Goal: Information Seeking & Learning: Find specific fact

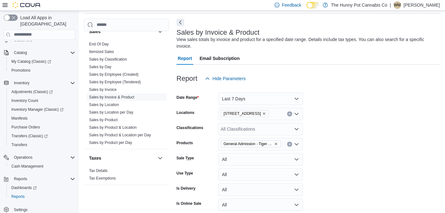
scroll to position [387, 0]
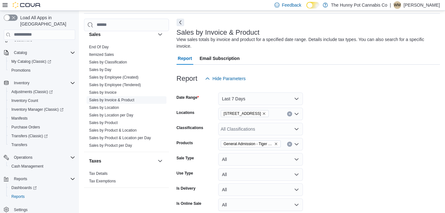
click at [113, 98] on link "Sales by Invoice & Product" at bounding box center [111, 100] width 45 height 4
click at [275, 145] on icon "Remove General Admission - Tiger Blood Diamond Infused Pre-Roll - 3x0.5g from s…" at bounding box center [276, 144] width 4 height 4
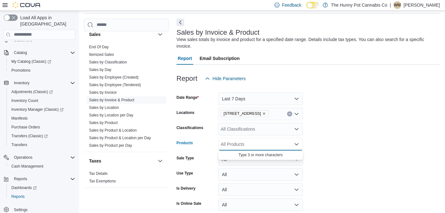
paste input "********"
type input "********"
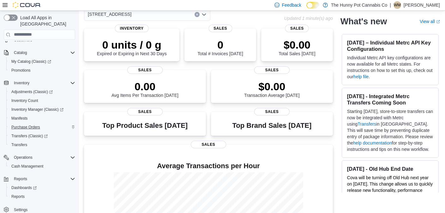
scroll to position [39, 0]
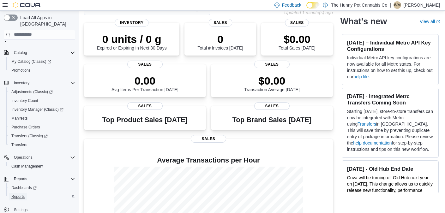
click at [20, 194] on span "Reports" at bounding box center [17, 196] width 13 height 5
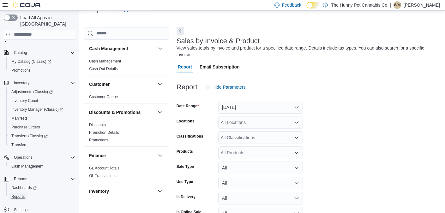
scroll to position [21, 0]
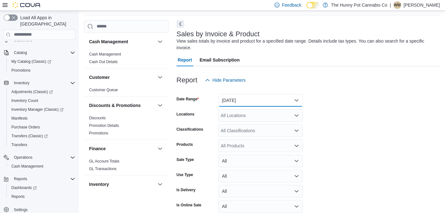
click at [234, 102] on button "Yesterday" at bounding box center [260, 100] width 85 height 13
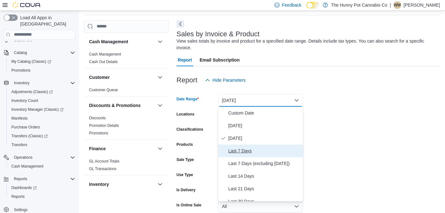
click at [236, 152] on span "Last 7 Days" at bounding box center [264, 151] width 72 height 8
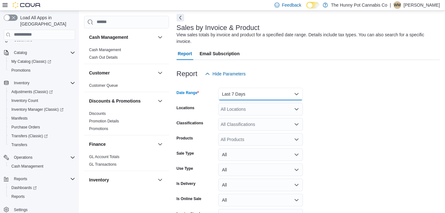
scroll to position [28, 0]
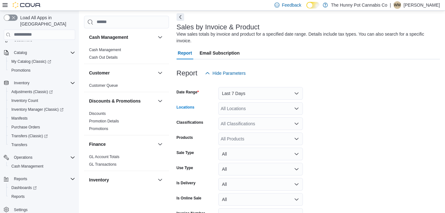
click at [231, 106] on div "All Locations" at bounding box center [260, 108] width 85 height 13
type input "****"
click at [235, 121] on span "2173 Yonge St" at bounding box center [254, 119] width 44 height 6
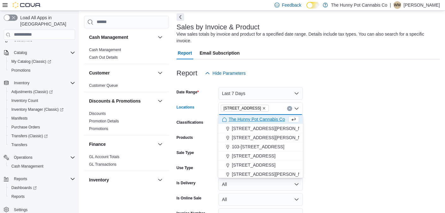
click at [370, 130] on form "Date Range Last 7 Days Locations 2173 Yonge St Combo box. Selected. 2173 Yonge …" at bounding box center [307, 159] width 263 height 159
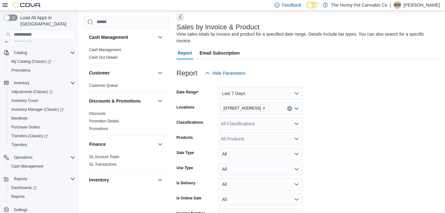
click at [229, 141] on div "All Products" at bounding box center [260, 139] width 85 height 13
paste input "********"
type input "********"
click at [258, 148] on div "Spinach - CBG F...s - 2 x 5:0:2.5" at bounding box center [260, 149] width 77 height 6
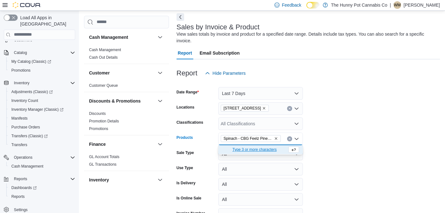
click at [379, 149] on form "Date Range Last 7 Days Locations 2173 Yonge St Classifications All Classificati…" at bounding box center [307, 159] width 263 height 159
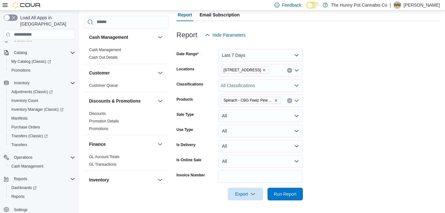
click at [284, 201] on div at bounding box center [307, 204] width 263 height 8
click at [284, 194] on span "Run Report" at bounding box center [285, 194] width 23 height 6
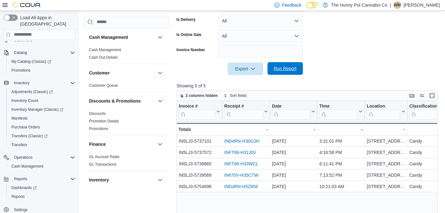
scroll to position [197, 0]
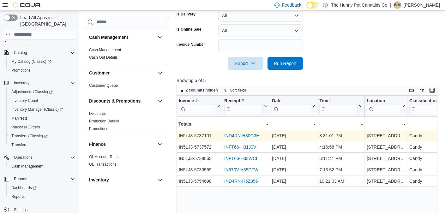
click at [242, 134] on link "IND4RN-H30G3H" at bounding box center [241, 135] width 35 height 5
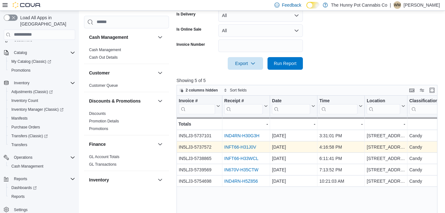
click at [243, 148] on link "INFT66-H31J0V" at bounding box center [240, 147] width 32 height 5
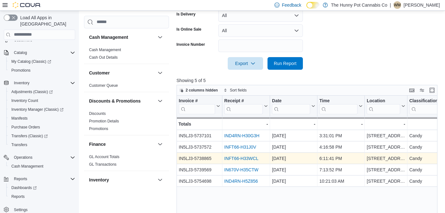
click at [245, 158] on link "INFT66-H33WCL" at bounding box center [241, 158] width 34 height 5
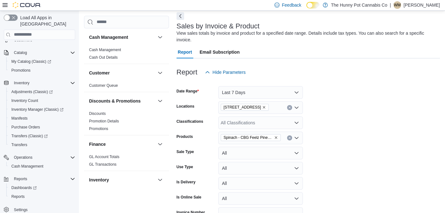
scroll to position [0, 0]
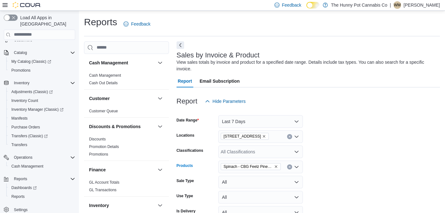
click at [276, 167] on icon "Remove Spinach - CBG Feelz Pineapple Starfruit Soft Chews - 2 x 5:0:2.5 from se…" at bounding box center [276, 167] width 4 height 4
paste input "********"
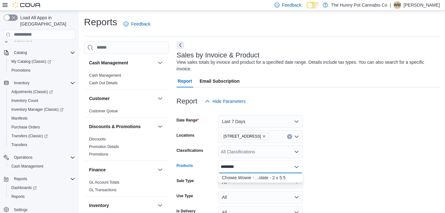
type input "********"
click at [265, 179] on div "Chowie Wowie - ...olate - 2 x 5:5" at bounding box center [260, 178] width 77 height 6
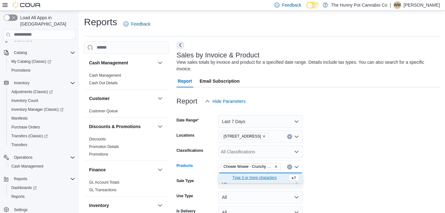
click at [345, 159] on form "Date Range Last 7 Days Locations 2173 Yonge St Classifications All Classificati…" at bounding box center [307, 187] width 263 height 159
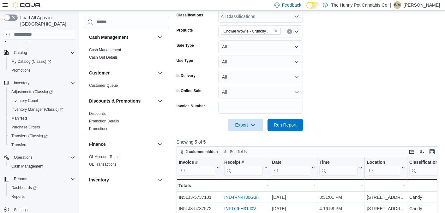
scroll to position [161, 0]
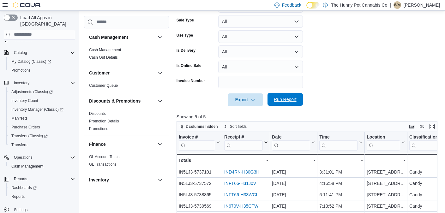
click at [284, 101] on span "Run Report" at bounding box center [285, 99] width 23 height 6
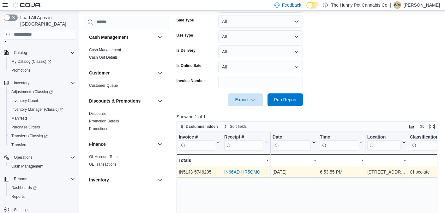
click at [248, 173] on link "IN66AD-HR5OM0" at bounding box center [241, 172] width 35 height 5
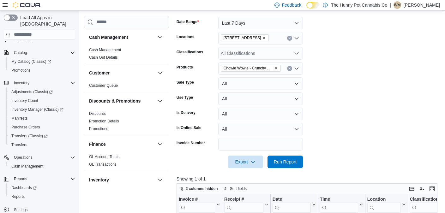
scroll to position [96, 0]
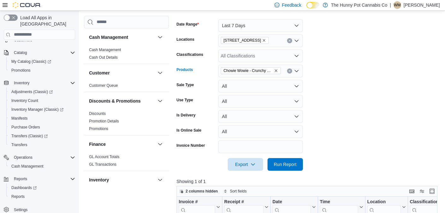
click at [276, 70] on icon "Remove Chowie Wowie - Crunchy Praline Balanced Chocolate - 2 x 5:5 from selecti…" at bounding box center [276, 71] width 4 height 4
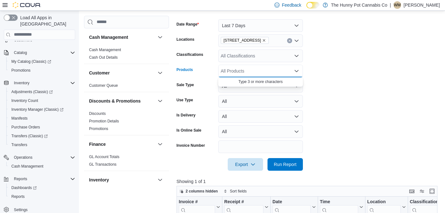
paste input "********"
type input "********"
click at [269, 83] on div "Retro - 10" Skull Bong - Assorted" at bounding box center [260, 82] width 77 height 6
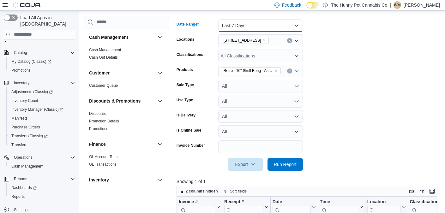
click at [250, 22] on button "Last 7 Days" at bounding box center [260, 25] width 85 height 13
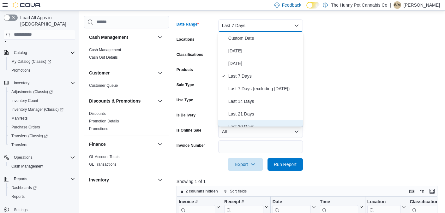
click at [245, 123] on span "Last 30 Days" at bounding box center [264, 127] width 72 height 8
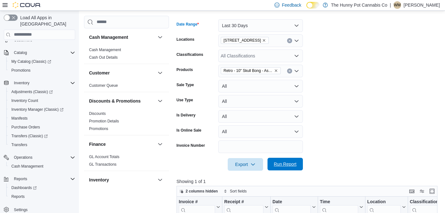
click at [282, 163] on span "Run Report" at bounding box center [285, 164] width 23 height 6
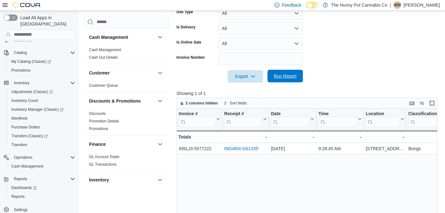
scroll to position [194, 0]
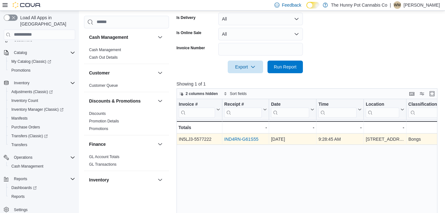
click at [239, 138] on link "IND4RN-G61S55" at bounding box center [241, 139] width 34 height 5
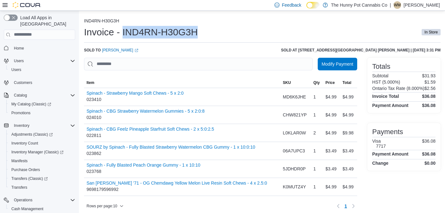
drag, startPoint x: 122, startPoint y: 31, endPoint x: 202, endPoint y: 32, distance: 80.2
click at [202, 32] on div "Invoice - IND4RN-H30G3H In Store" at bounding box center [262, 32] width 356 height 13
copy h1 "IND4RN-H30G3H"
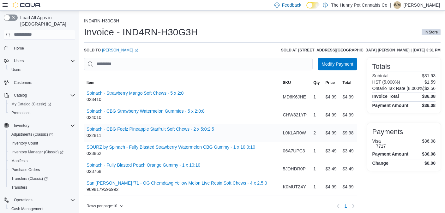
click at [98, 135] on div "Spinach - CBG Feelz Pineapple Starfruit Soft Chews - 2 x 5:0:2.5 022811" at bounding box center [151, 133] width 128 height 13
copy div "022811"
drag, startPoint x: 151, startPoint y: 49, endPoint x: 115, endPoint y: 52, distance: 36.8
click at [114, 52] on div "Sold to Natasha Grizzelle (opens in a new tab or window) Sold at 2173 Yonge St …" at bounding box center [262, 50] width 356 height 5
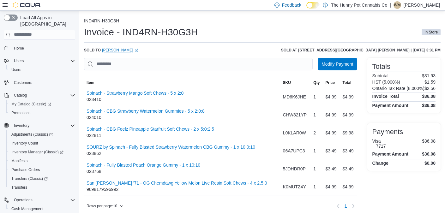
click at [125, 51] on link "Natasha Grizzelle (opens in a new tab or window)" at bounding box center [120, 50] width 36 height 5
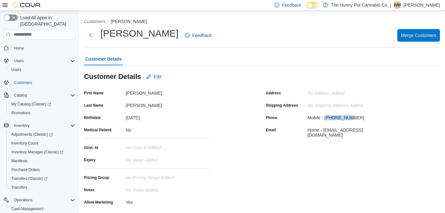
drag, startPoint x: 327, startPoint y: 117, endPoint x: 363, endPoint y: 116, distance: 36.0
click at [363, 116] on div "Mobile - [PHONE_NUMBER]" at bounding box center [349, 117] width 85 height 8
drag, startPoint x: 326, startPoint y: 118, endPoint x: 357, endPoint y: 118, distance: 30.9
click at [357, 118] on div "Mobile - [PHONE_NUMBER]" at bounding box center [349, 117] width 85 height 8
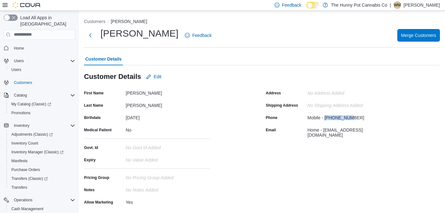
copy div "6475215663"
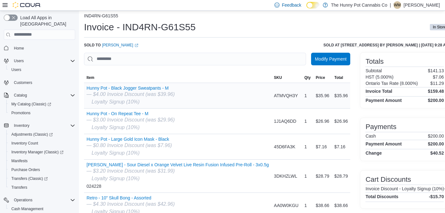
scroll to position [6, 0]
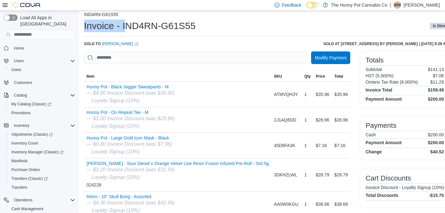
drag, startPoint x: 122, startPoint y: 25, endPoint x: 194, endPoint y: 35, distance: 72.7
click at [194, 35] on div "Invoice - IND4RN-G61S55 In Store" at bounding box center [266, 28] width 365 height 17
click at [194, 21] on div "Invoice - IND4RN-G61S55 In Store" at bounding box center [266, 26] width 365 height 13
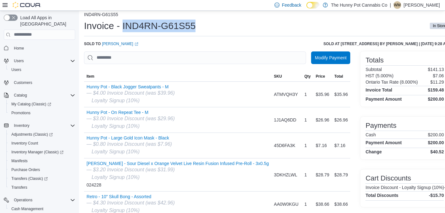
drag, startPoint x: 122, startPoint y: 26, endPoint x: 195, endPoint y: 29, distance: 73.3
click at [195, 29] on div "Invoice - IND4RN-G61S55 In Store" at bounding box center [266, 26] width 365 height 13
copy h1 "IND4RN-G61S55"
